Goal: Navigation & Orientation: Find specific page/section

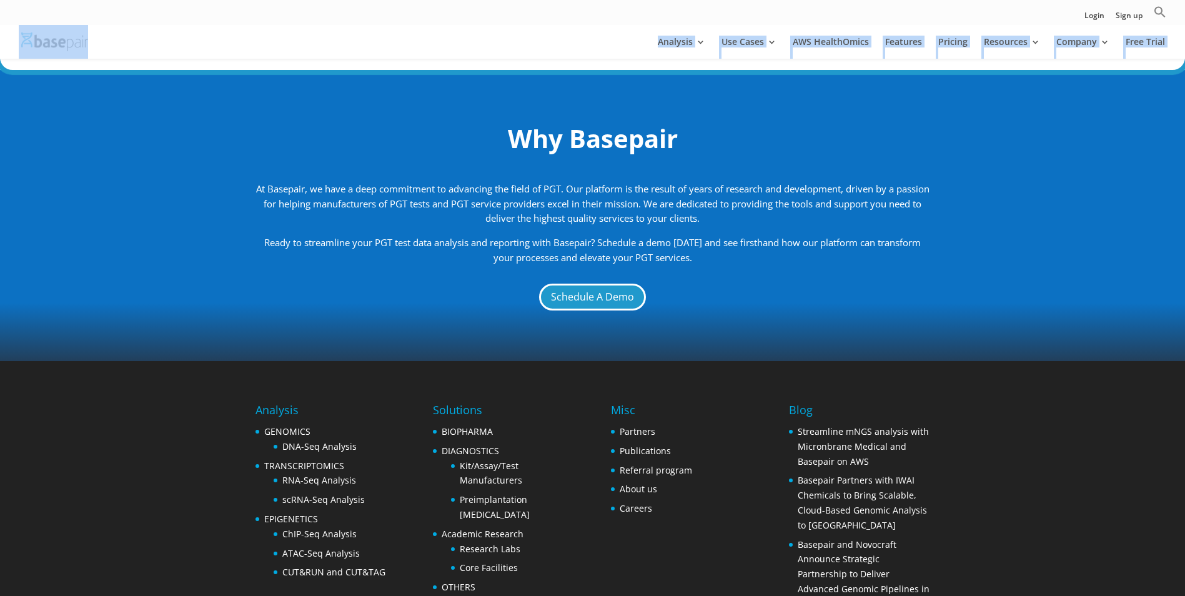
scroll to position [1623, 0]
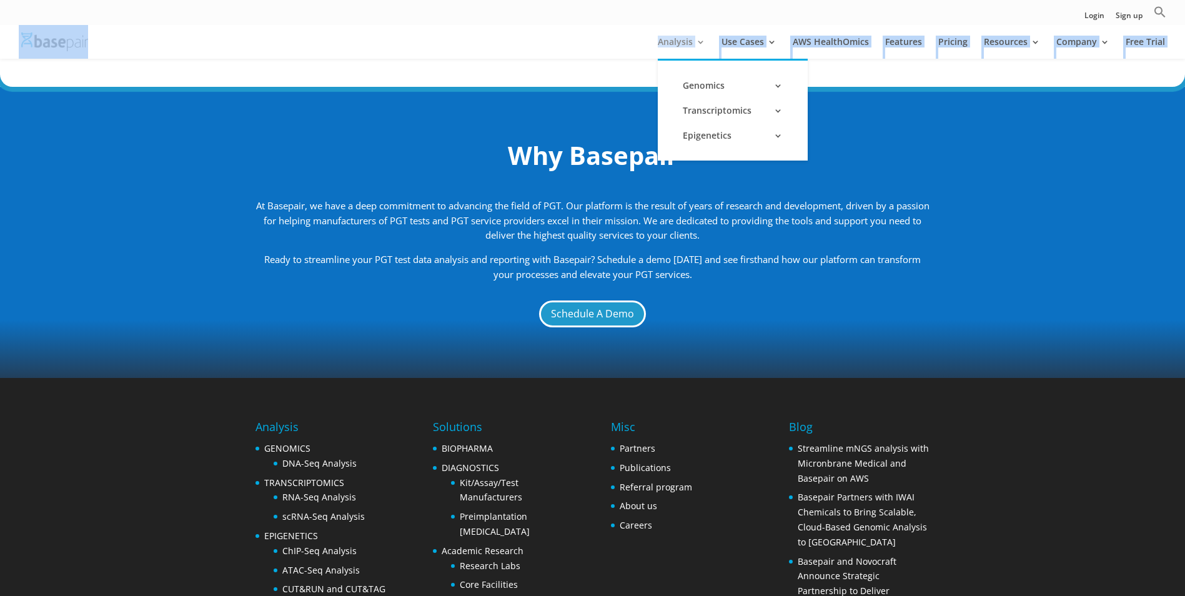
click at [583, 51] on link "Analysis" at bounding box center [681, 47] width 47 height 21
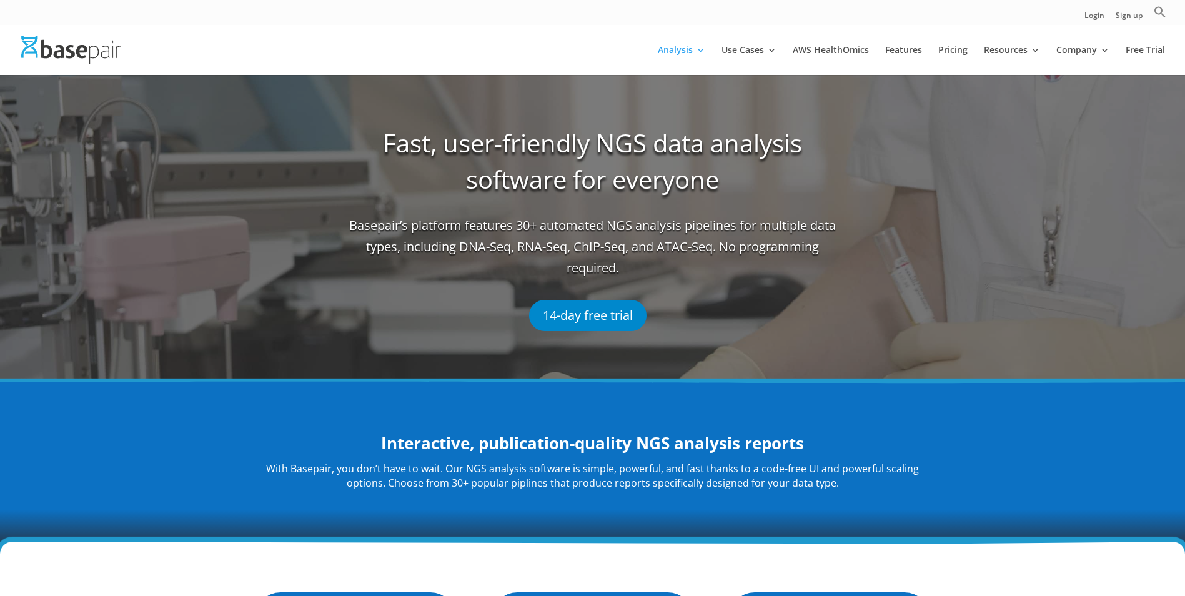
click at [1091, 42] on div at bounding box center [611, 50] width 1185 height 50
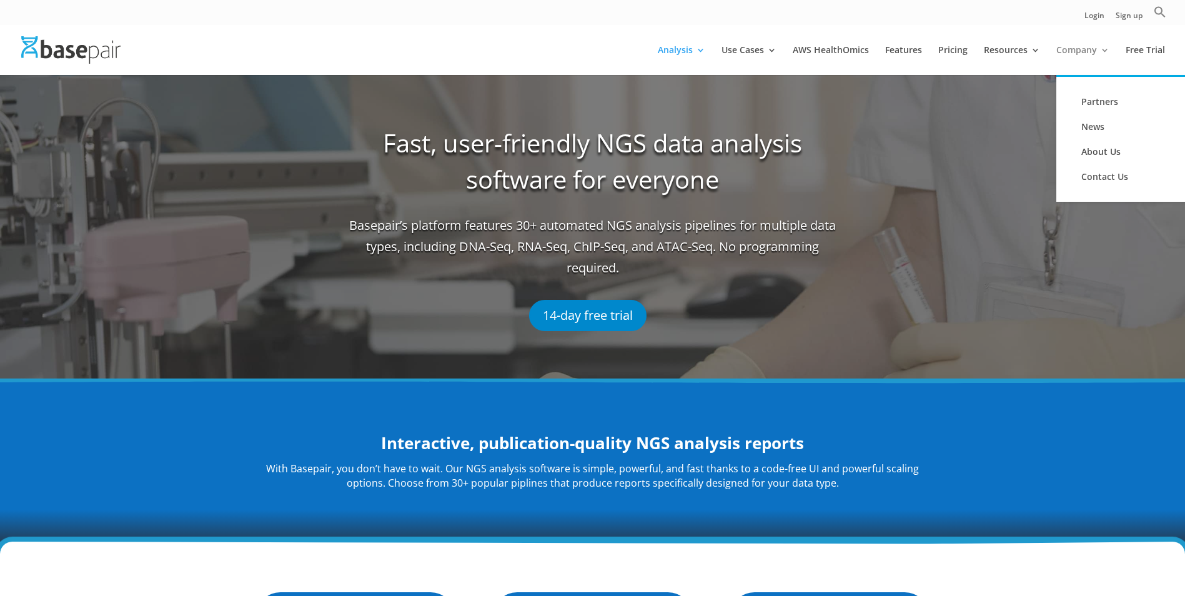
click at [1088, 49] on link "Company" at bounding box center [1082, 60] width 53 height 29
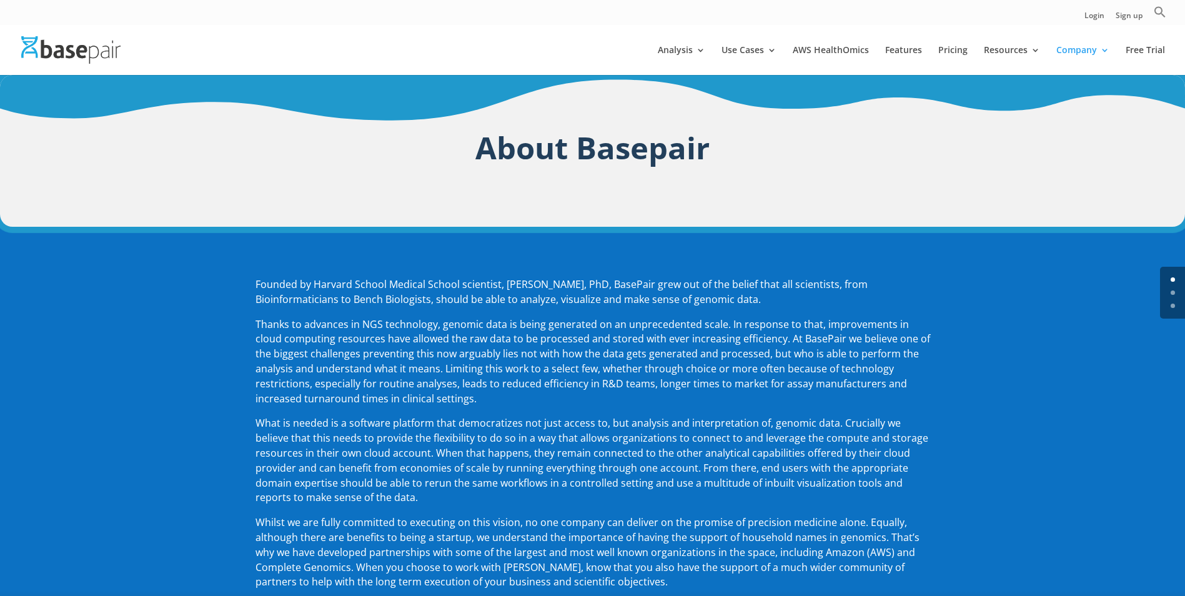
click at [1080, 43] on div at bounding box center [611, 50] width 1185 height 50
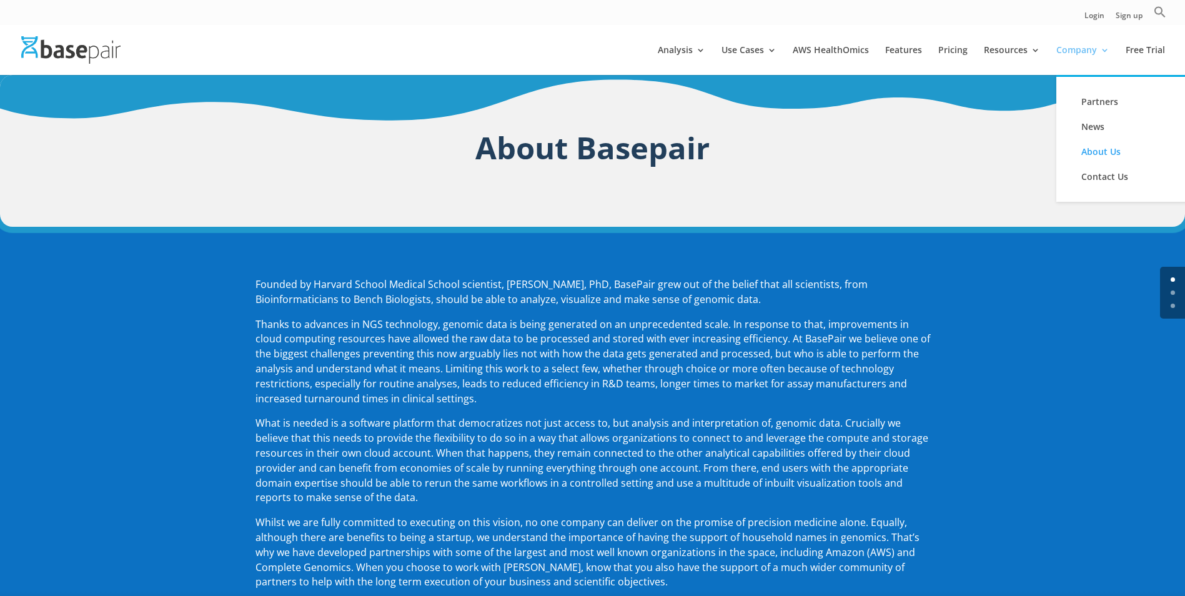
click at [1082, 50] on link "Company" at bounding box center [1082, 60] width 53 height 29
click at [1105, 149] on link "About Us" at bounding box center [1131, 151] width 125 height 25
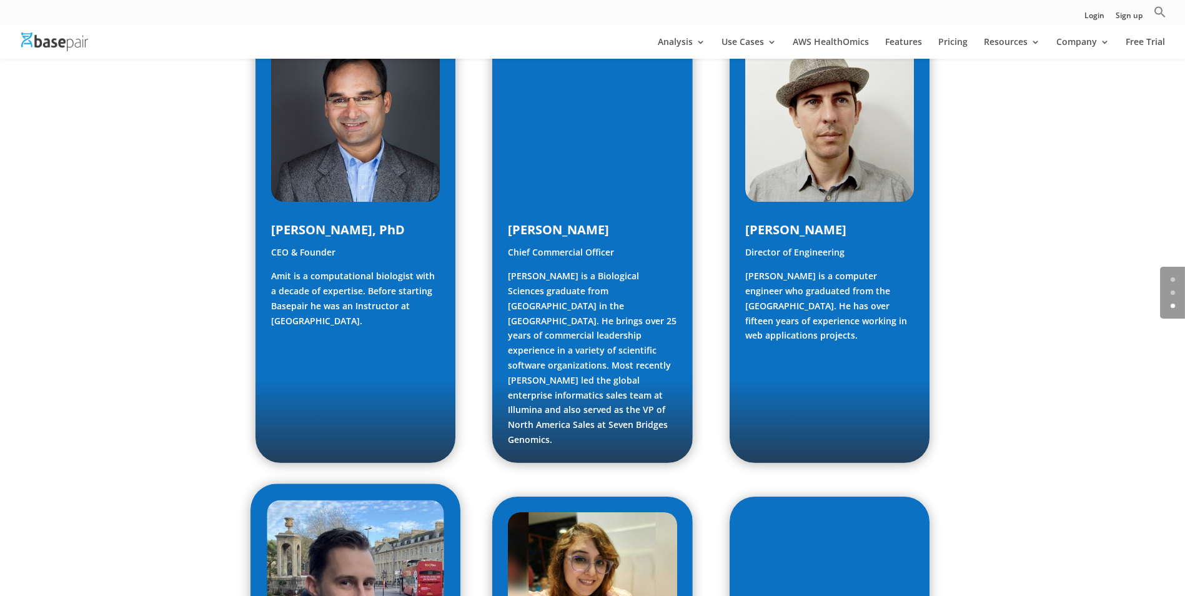
scroll to position [500, 0]
